Goal: Information Seeking & Learning: Learn about a topic

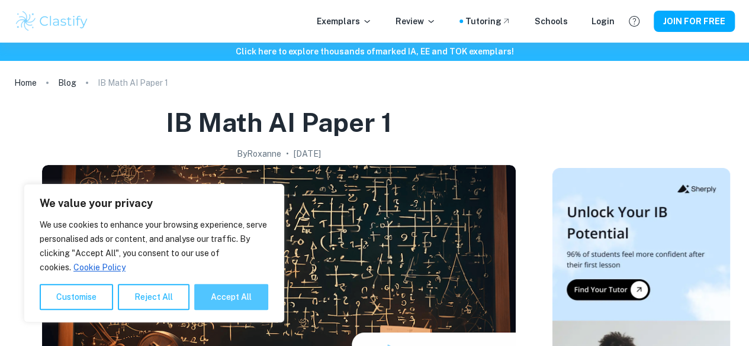
click at [225, 297] on button "Accept All" at bounding box center [231, 297] width 74 height 26
checkbox input "true"
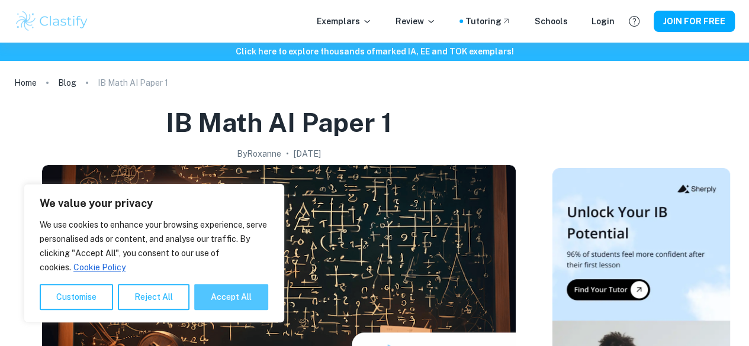
checkbox input "true"
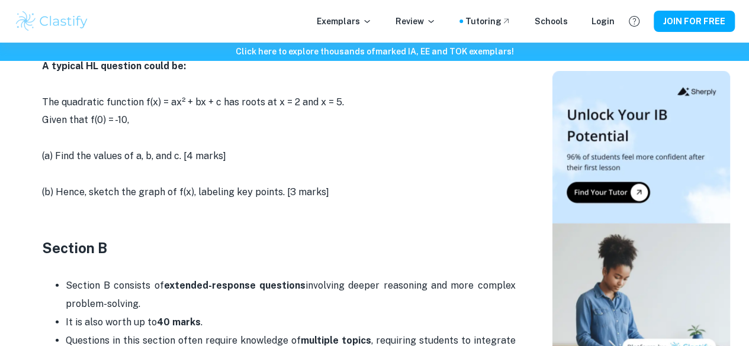
scroll to position [1142, 0]
click at [361, 22] on p "Exemplars" at bounding box center [344, 21] width 55 height 13
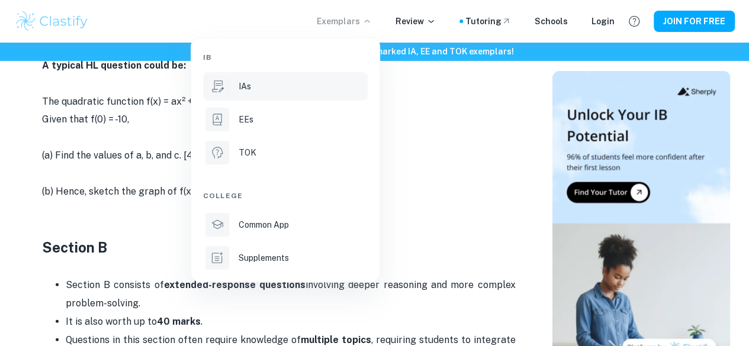
click at [274, 94] on li "IAs" at bounding box center [285, 86] width 165 height 28
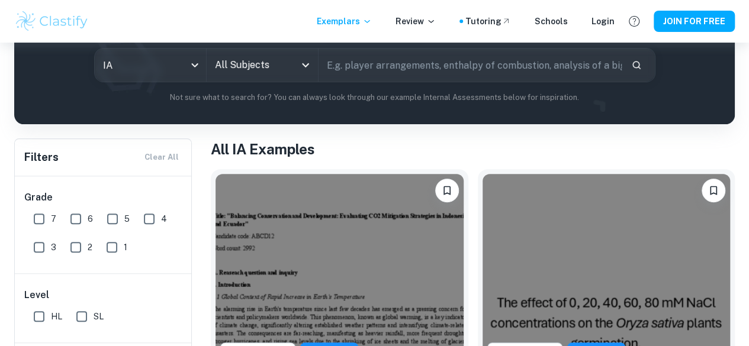
scroll to position [163, 0]
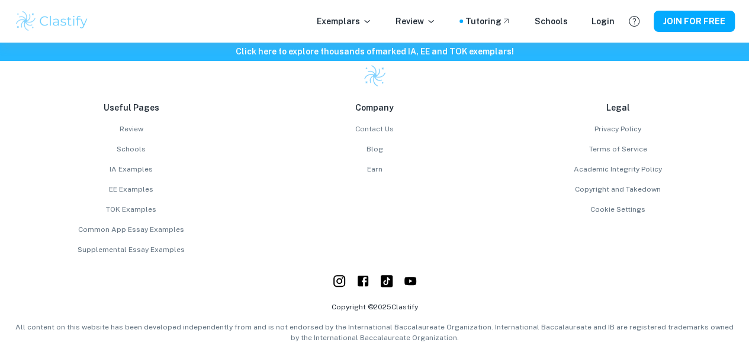
scroll to position [2680, 0]
